Goal: Complete application form: Complete application form

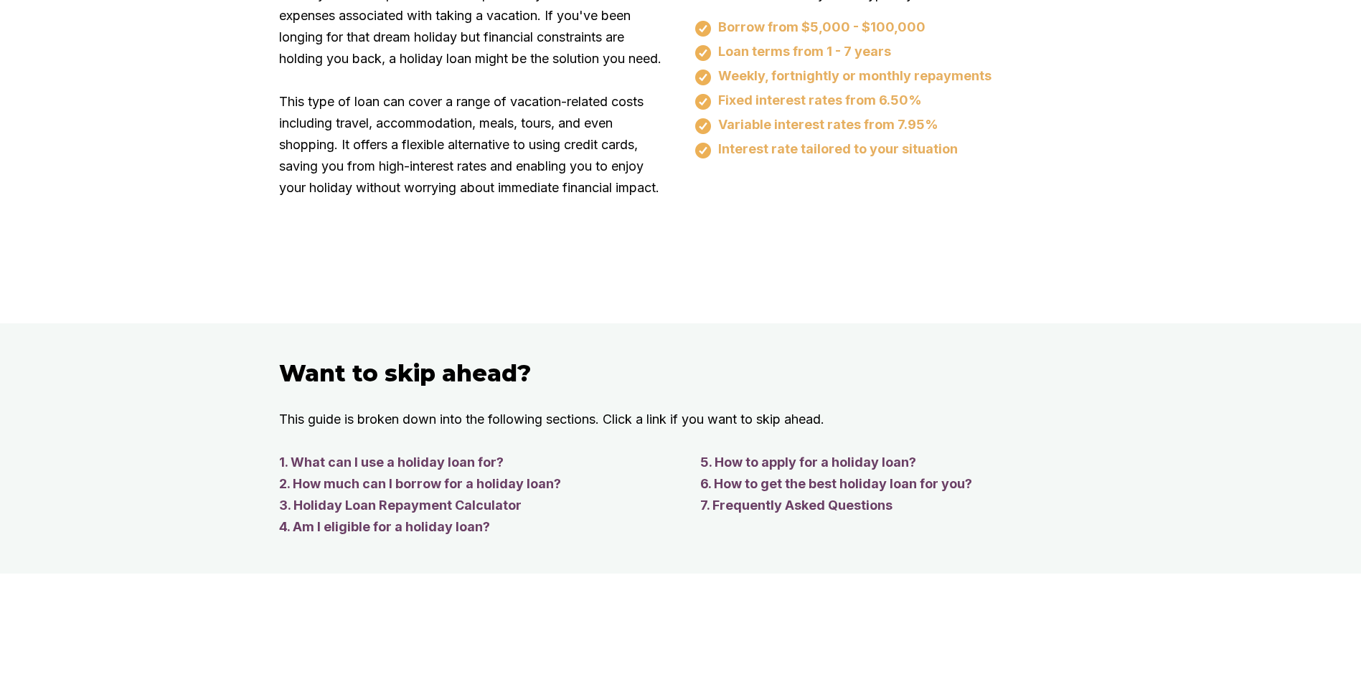
scroll to position [1004, 0]
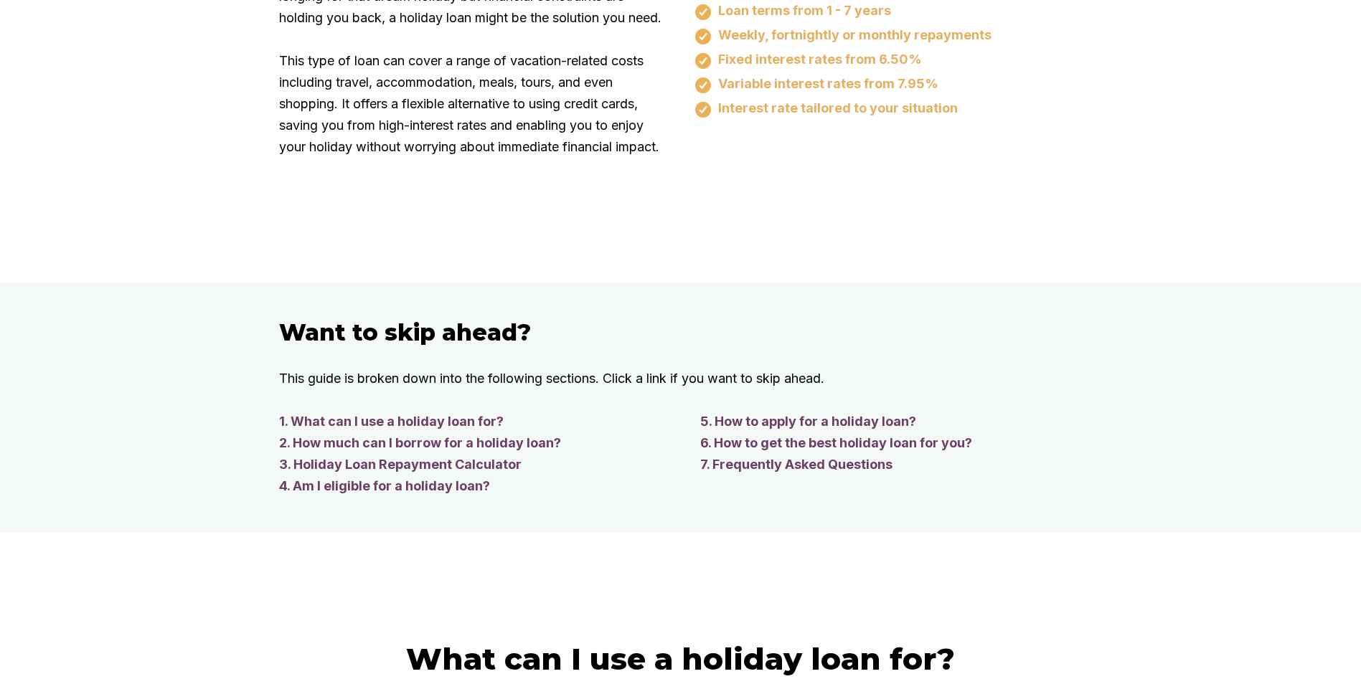
click at [481, 497] on link "4. Am I eligible for a holiday loan?" at bounding box center [475, 487] width 392 height 22
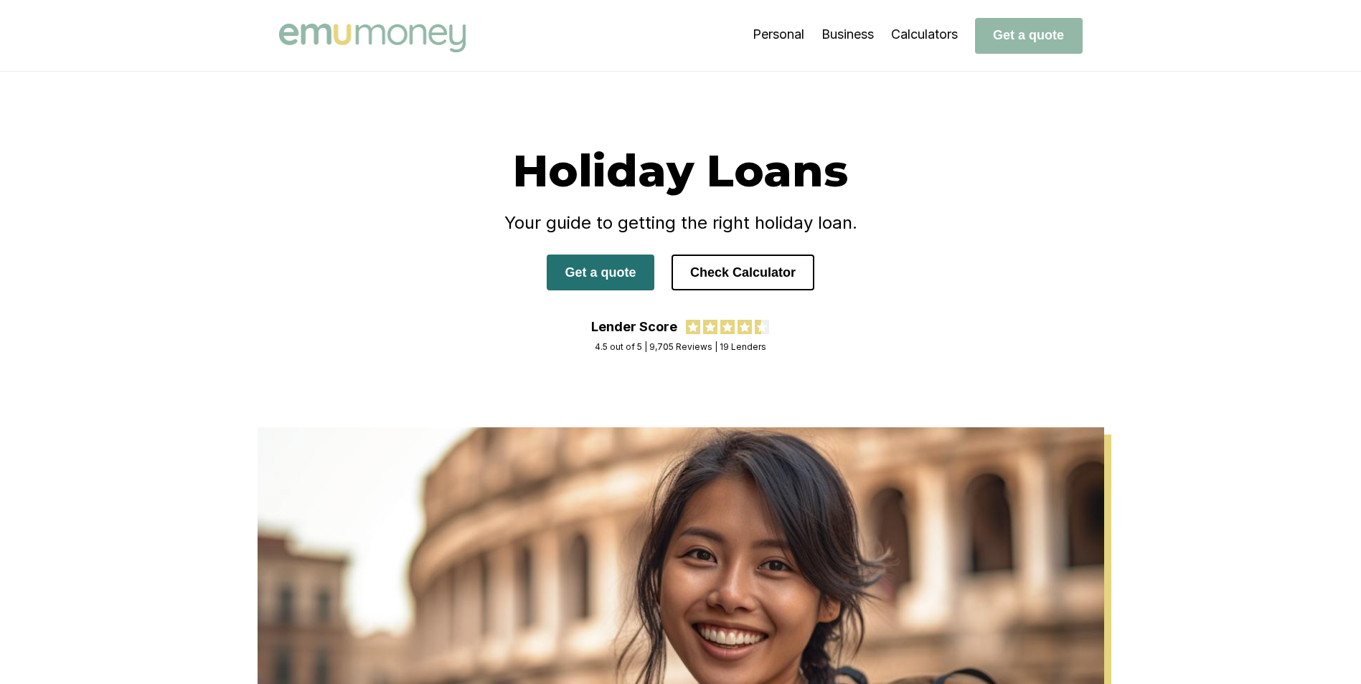
click at [592, 283] on button "Get a quote" at bounding box center [601, 273] width 108 height 36
click at [598, 273] on button "Get a quote" at bounding box center [601, 273] width 108 height 36
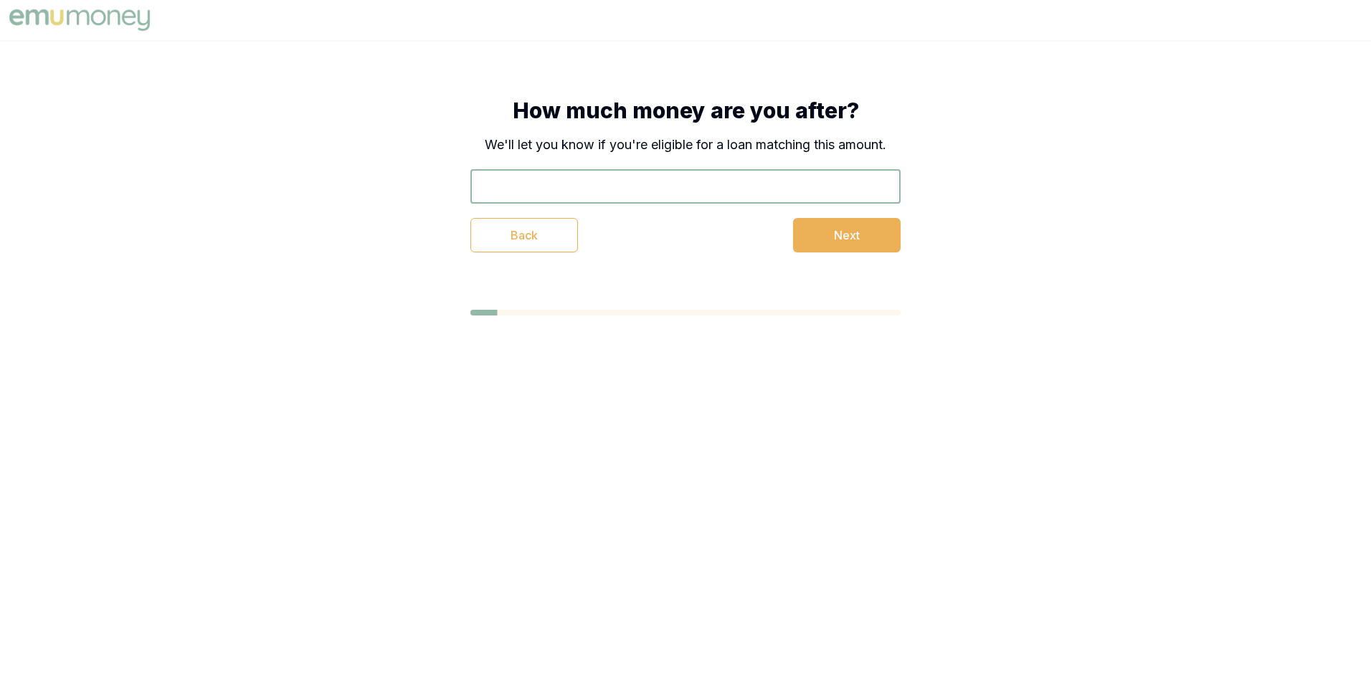
click at [515, 186] on input "text" at bounding box center [686, 186] width 430 height 34
type input "$5,200"
click at [848, 235] on button "Next" at bounding box center [847, 235] width 108 height 34
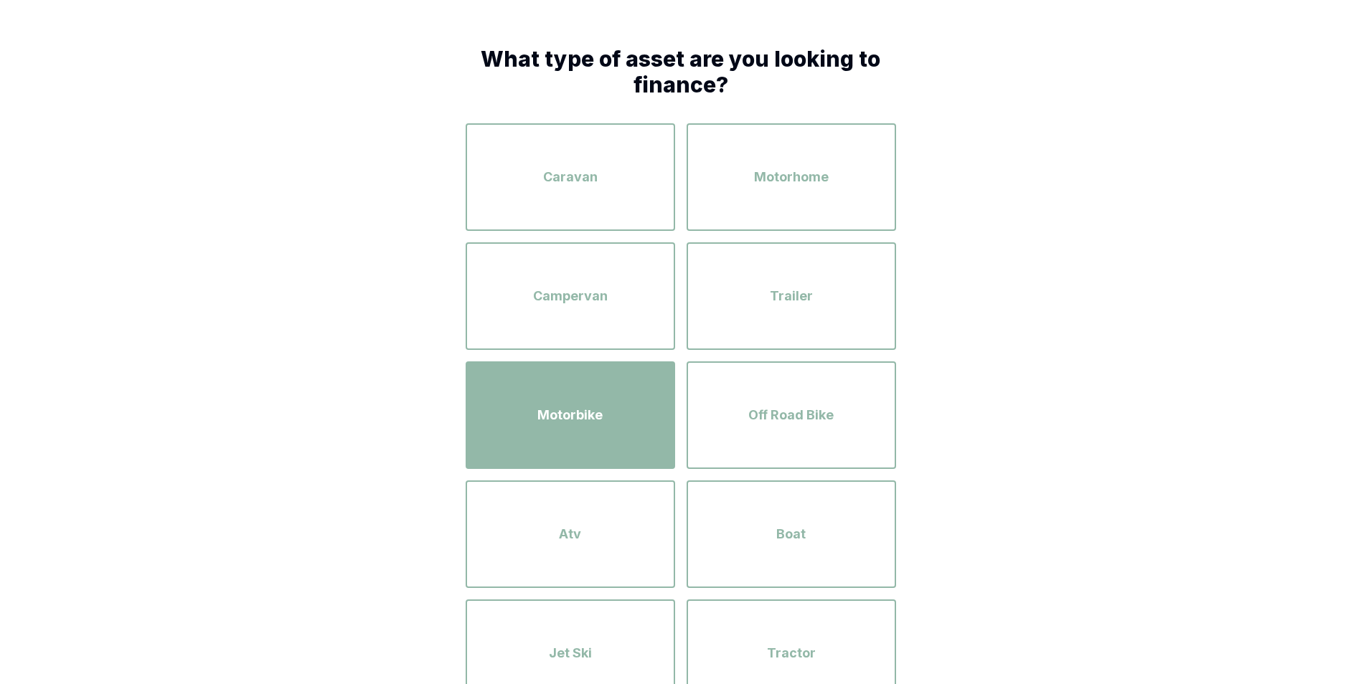
scroll to position [482, 0]
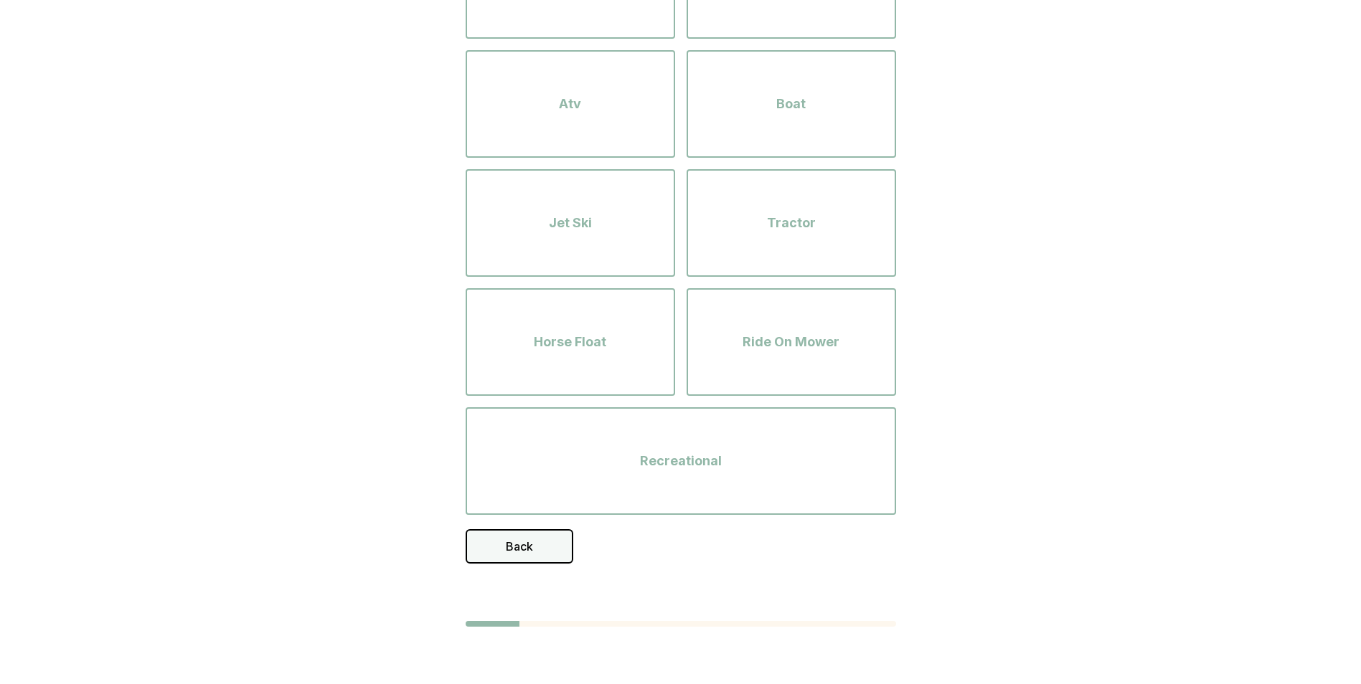
click at [536, 549] on button "Back" at bounding box center [520, 546] width 108 height 34
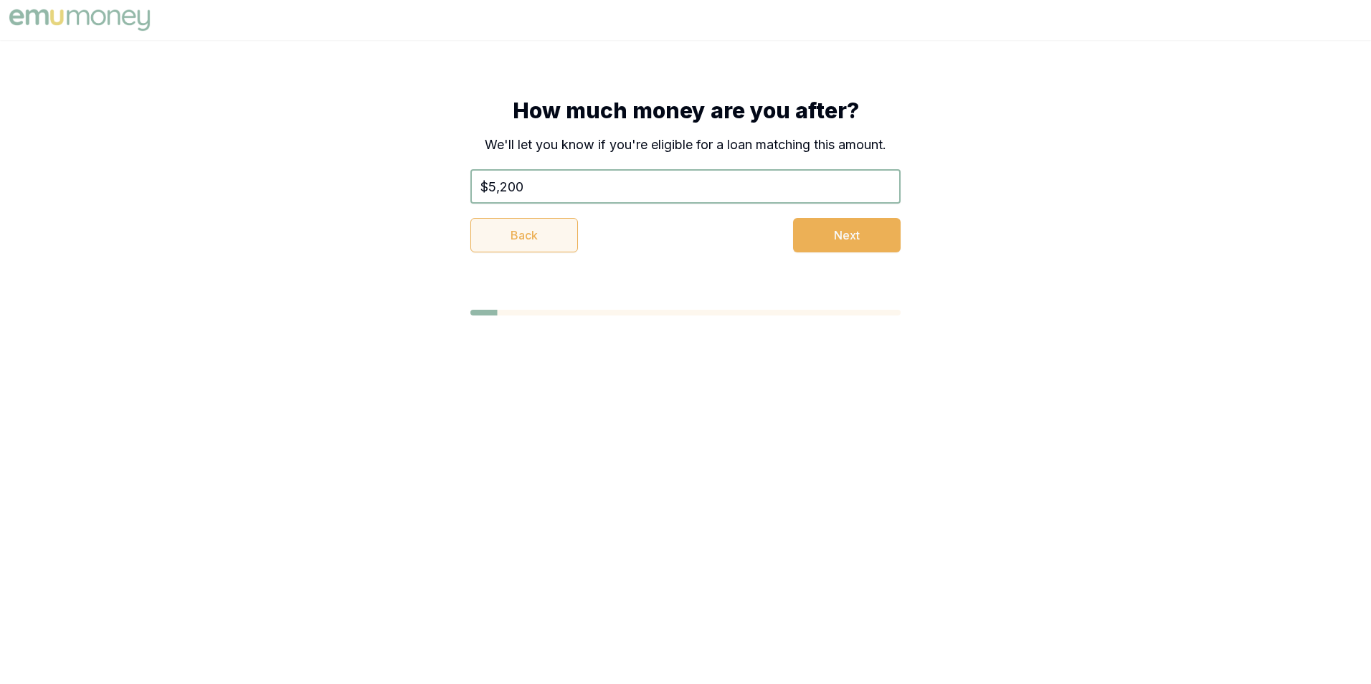
click at [524, 230] on button "Back" at bounding box center [525, 235] width 108 height 34
click at [591, 181] on input "text" at bounding box center [686, 186] width 430 height 34
type input "$5,500"
drag, startPoint x: 805, startPoint y: 235, endPoint x: 813, endPoint y: 236, distance: 7.9
click at [813, 236] on button "Next" at bounding box center [847, 235] width 108 height 34
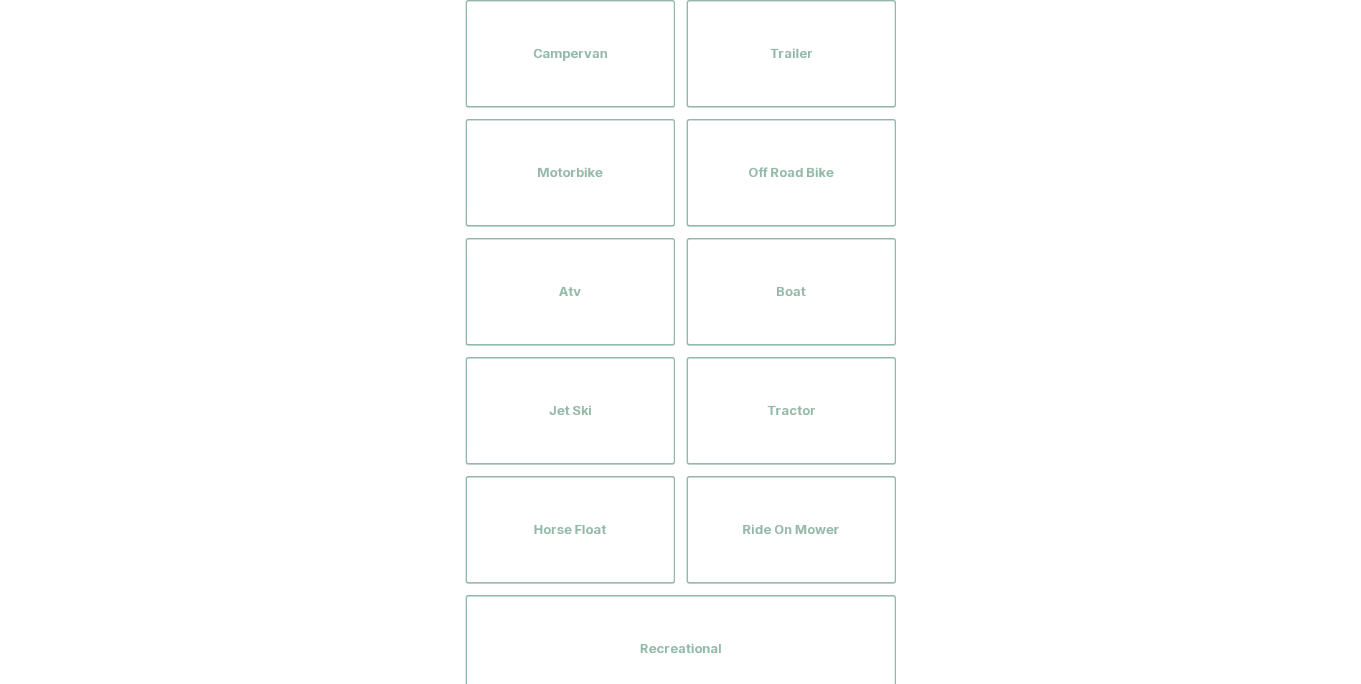
scroll to position [482, 0]
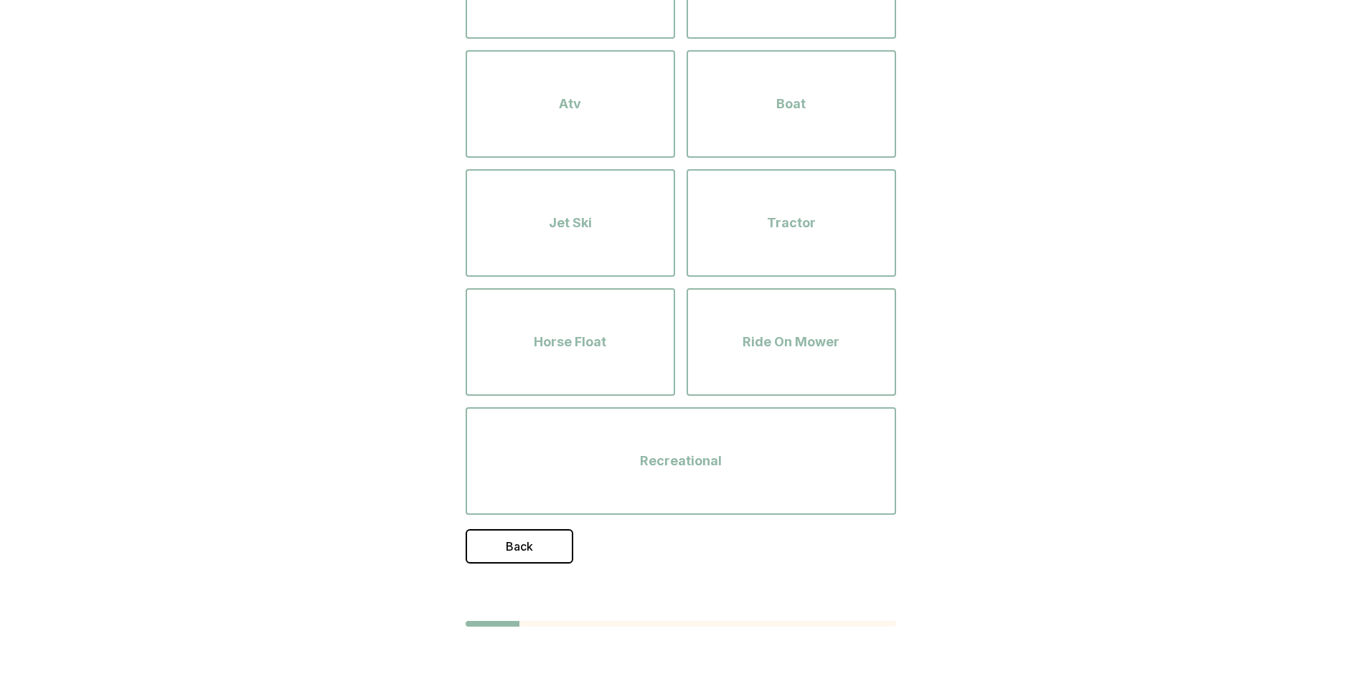
click at [653, 555] on div "Back" at bounding box center [681, 546] width 430 height 34
drag, startPoint x: 691, startPoint y: 537, endPoint x: 692, endPoint y: 519, distance: 17.9
click at [692, 519] on div "What type of asset are you looking to finance? Caravan Motorhome Campervan Trai…" at bounding box center [681, 90] width 430 height 948
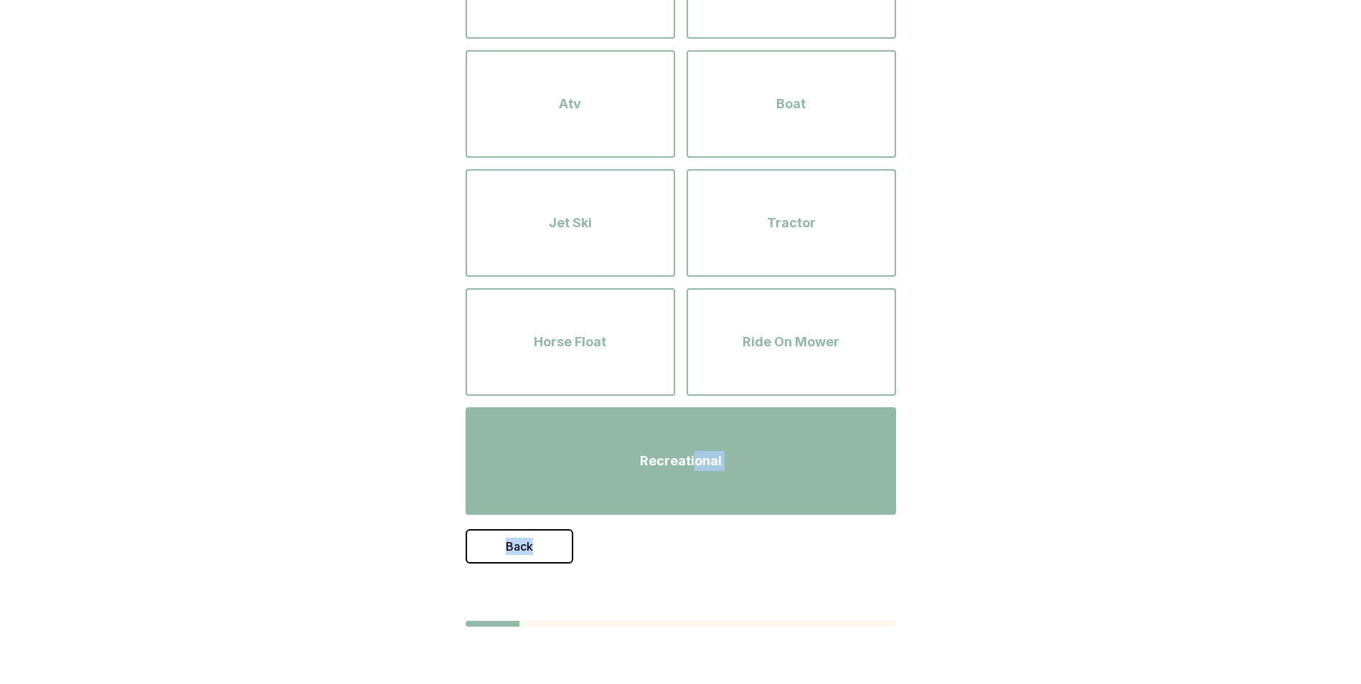
drag, startPoint x: 692, startPoint y: 519, endPoint x: 633, endPoint y: 466, distance: 78.7
click at [633, 466] on div "Recreational" at bounding box center [680, 461] width 405 height 82
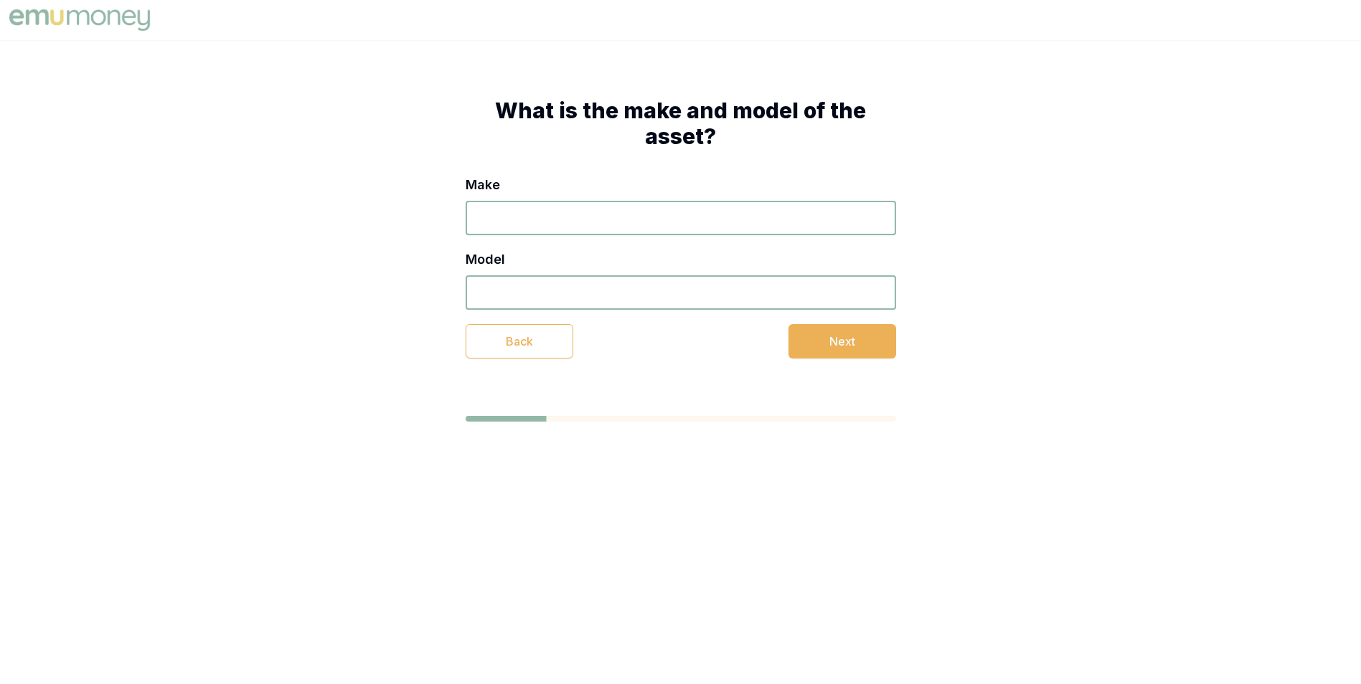
scroll to position [0, 0]
click at [592, 217] on input "Make" at bounding box center [686, 218] width 430 height 34
click at [517, 345] on button "Back" at bounding box center [525, 341] width 108 height 34
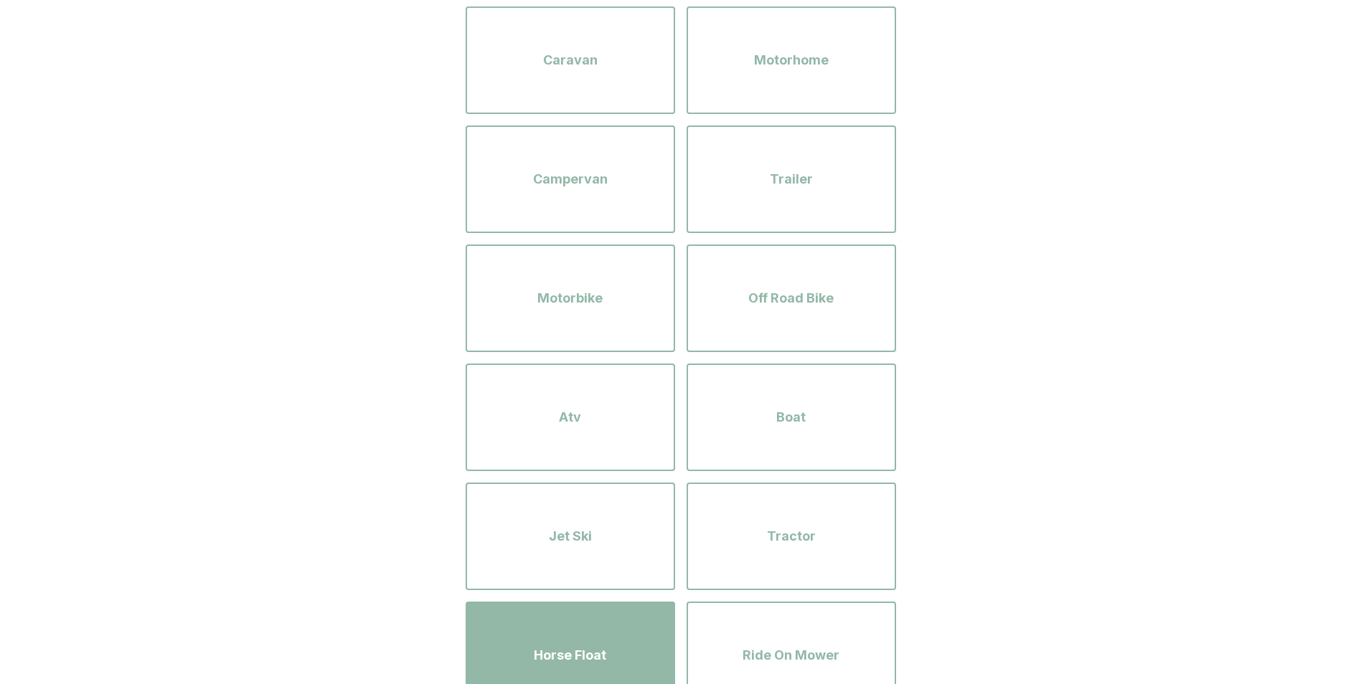
scroll to position [482, 0]
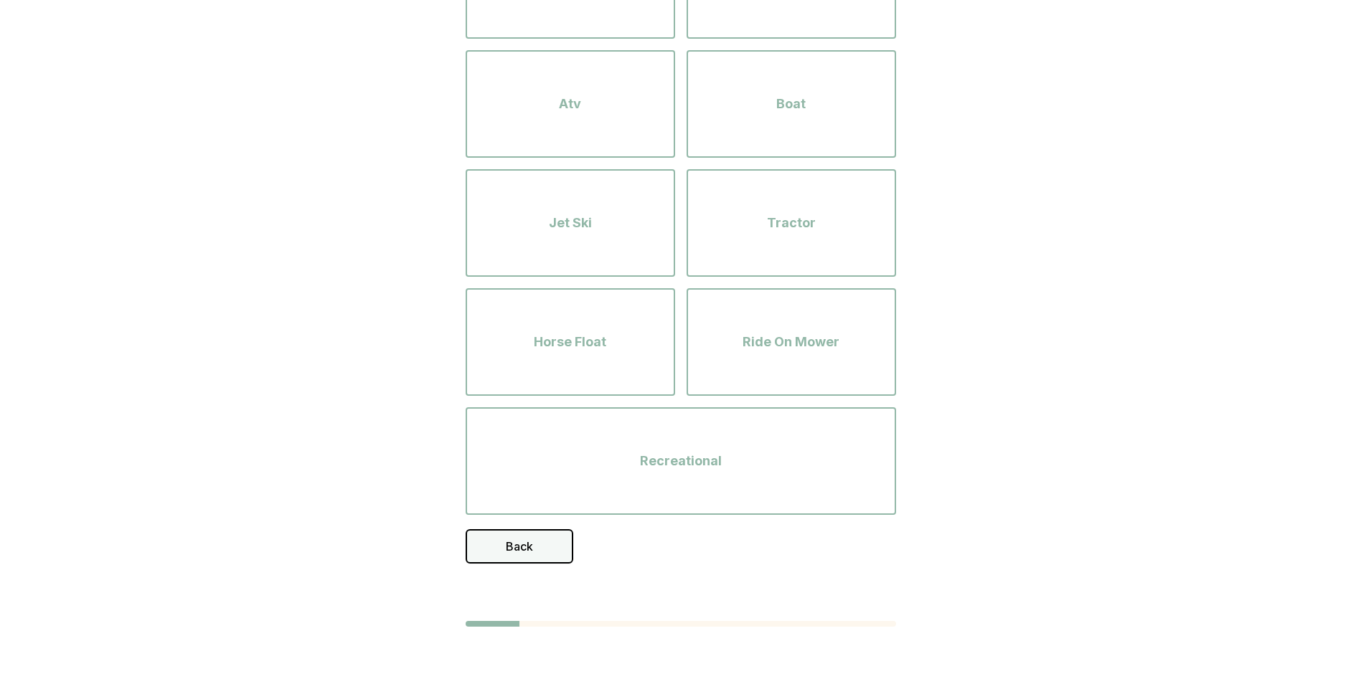
click at [533, 542] on button "Back" at bounding box center [520, 546] width 108 height 34
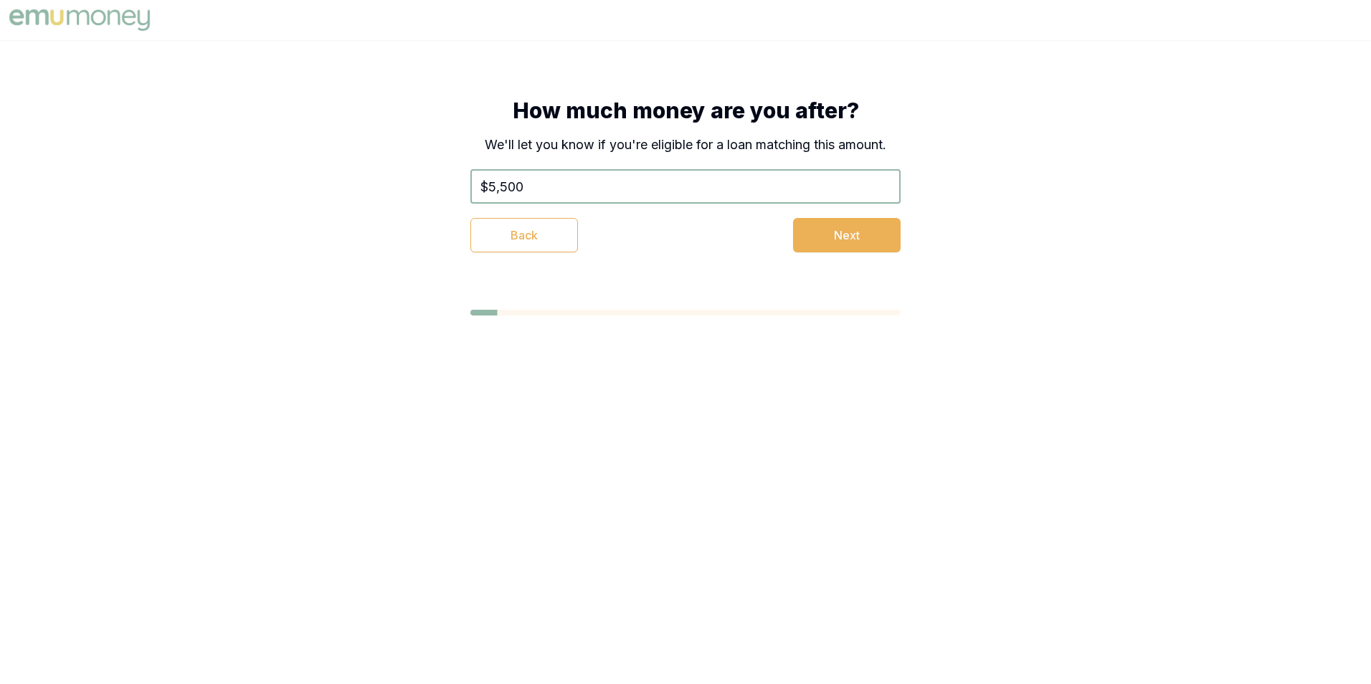
drag, startPoint x: 540, startPoint y: 188, endPoint x: 426, endPoint y: 185, distance: 114.1
click at [426, 185] on div "How much money are you after? We'll let you know if you're eligible for a loan …" at bounding box center [685, 175] width 545 height 270
type input "$4,900"
click at [874, 232] on button "Next" at bounding box center [847, 235] width 108 height 34
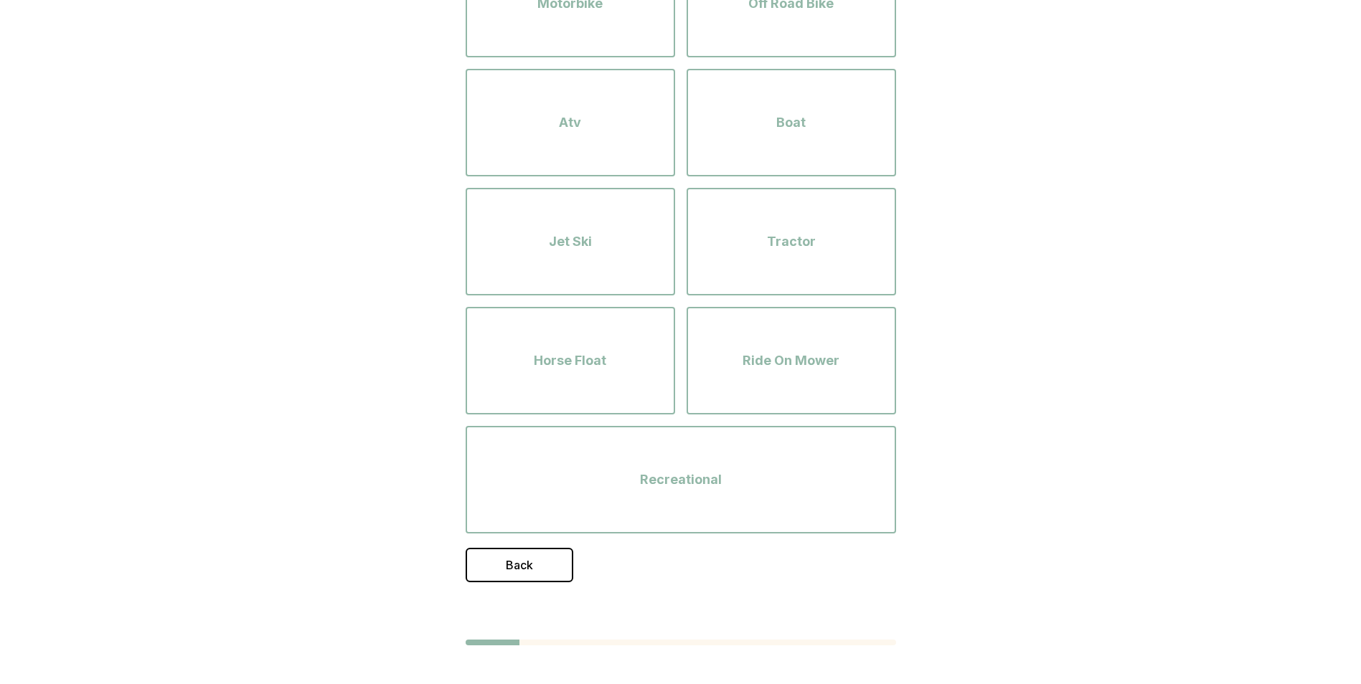
scroll to position [482, 0]
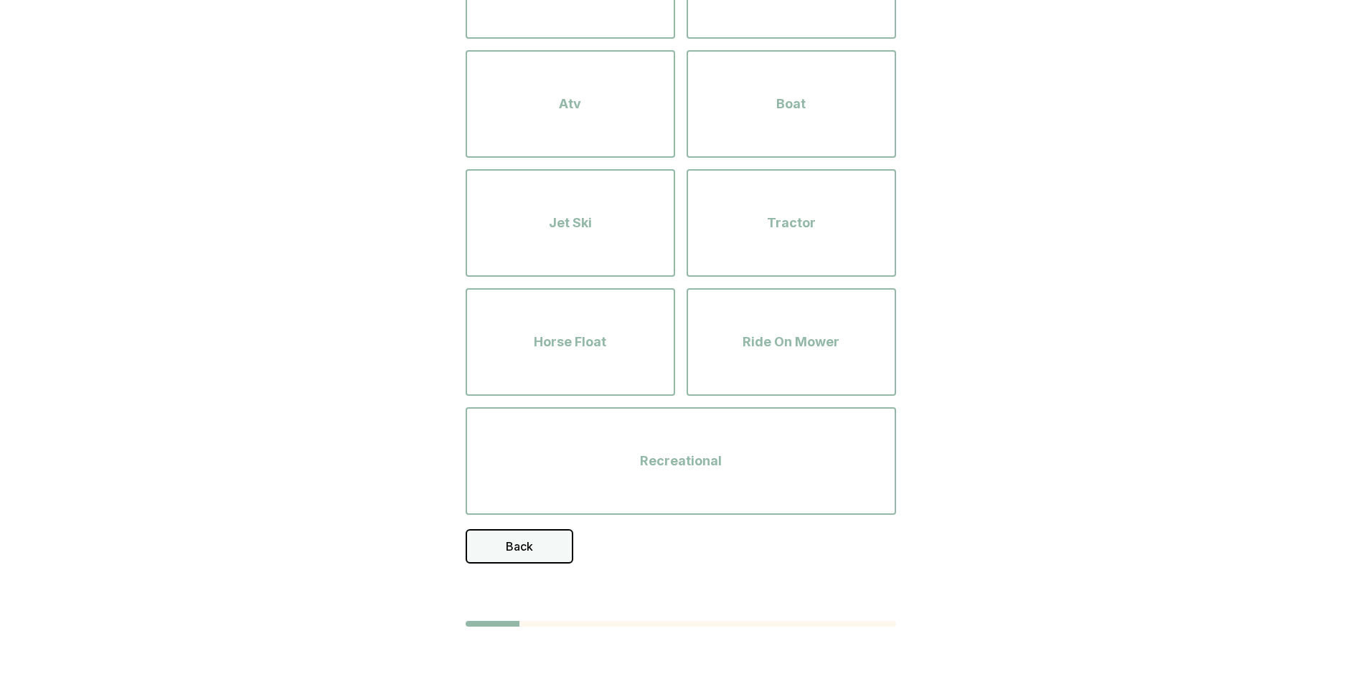
click at [541, 543] on button "Back" at bounding box center [520, 546] width 108 height 34
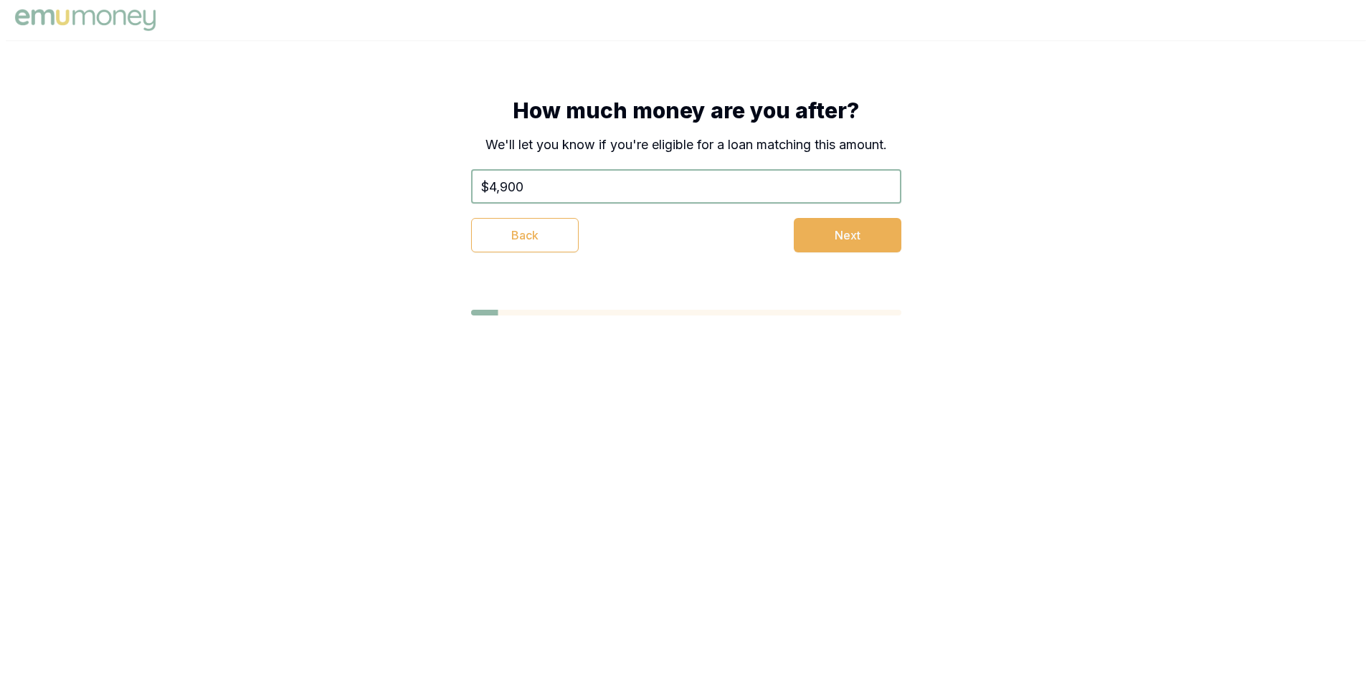
scroll to position [0, 0]
click at [519, 225] on button "Back" at bounding box center [525, 235] width 108 height 34
